Goal: Information Seeking & Learning: Check status

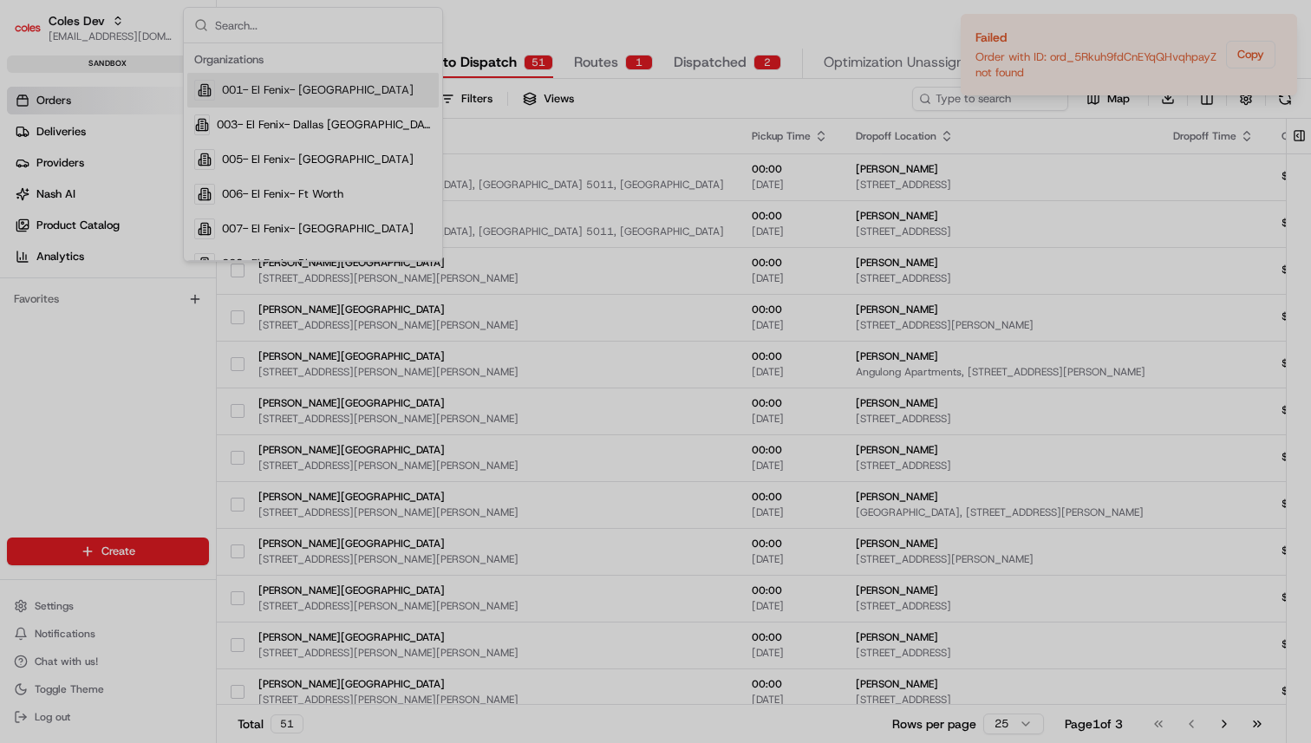
click at [619, 21] on div at bounding box center [655, 371] width 1311 height 743
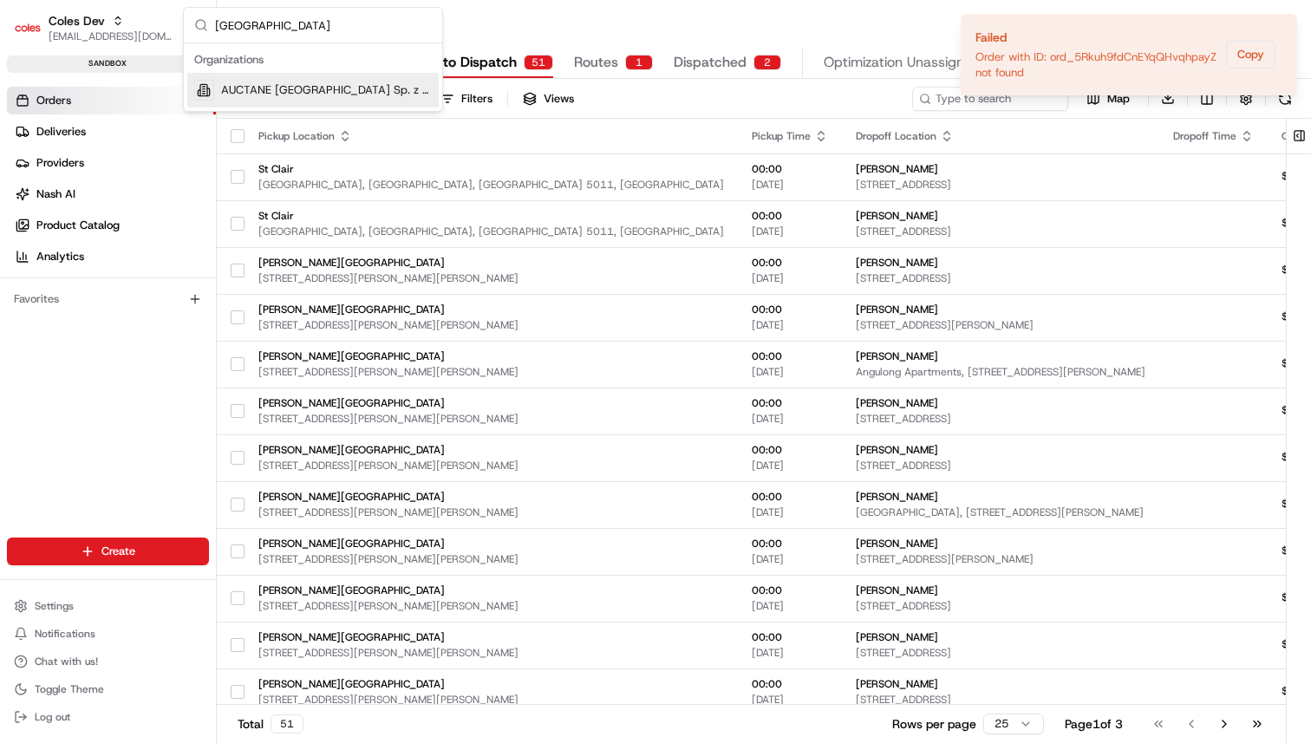
type input "[GEOGRAPHIC_DATA]"
click at [347, 94] on span "AUCTANE [GEOGRAPHIC_DATA] Sp. z o. o." at bounding box center [326, 90] width 211 height 16
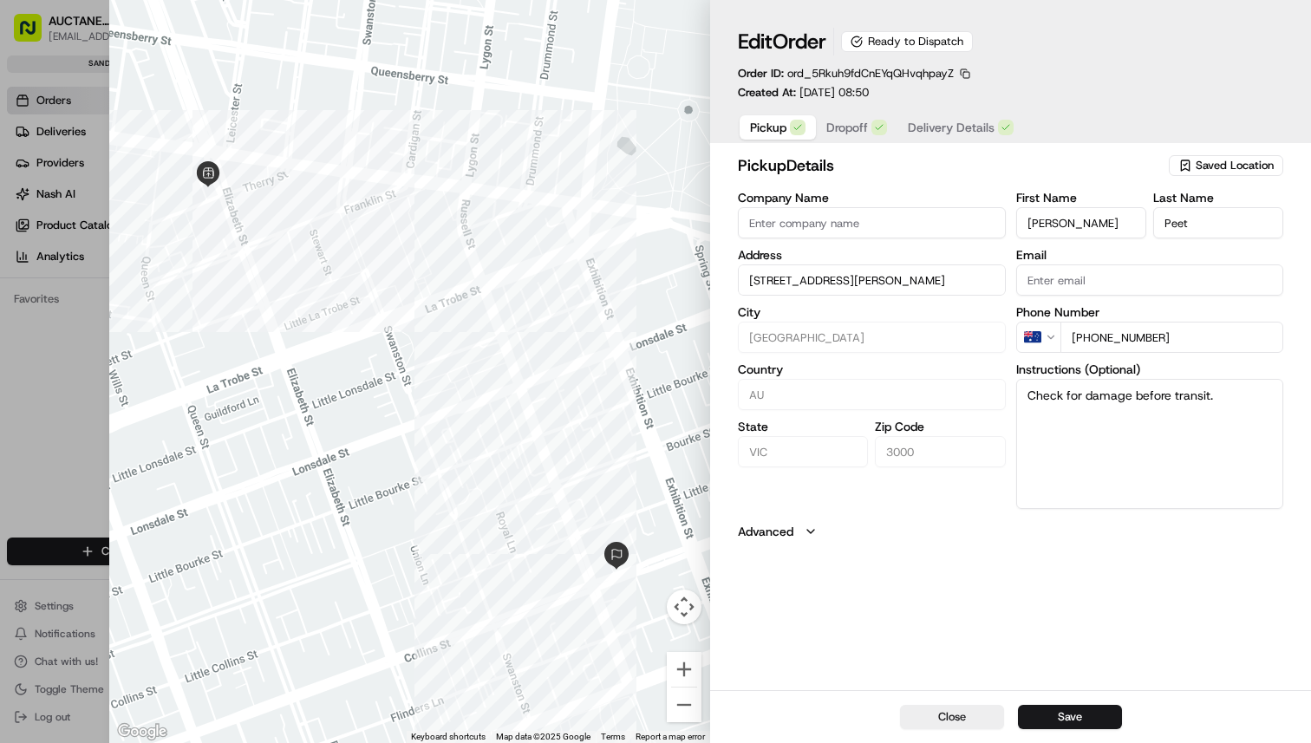
click at [835, 134] on span "Dropoff" at bounding box center [847, 127] width 42 height 17
click at [928, 136] on span "Delivery Details" at bounding box center [951, 127] width 87 height 17
